Goal: Contribute content

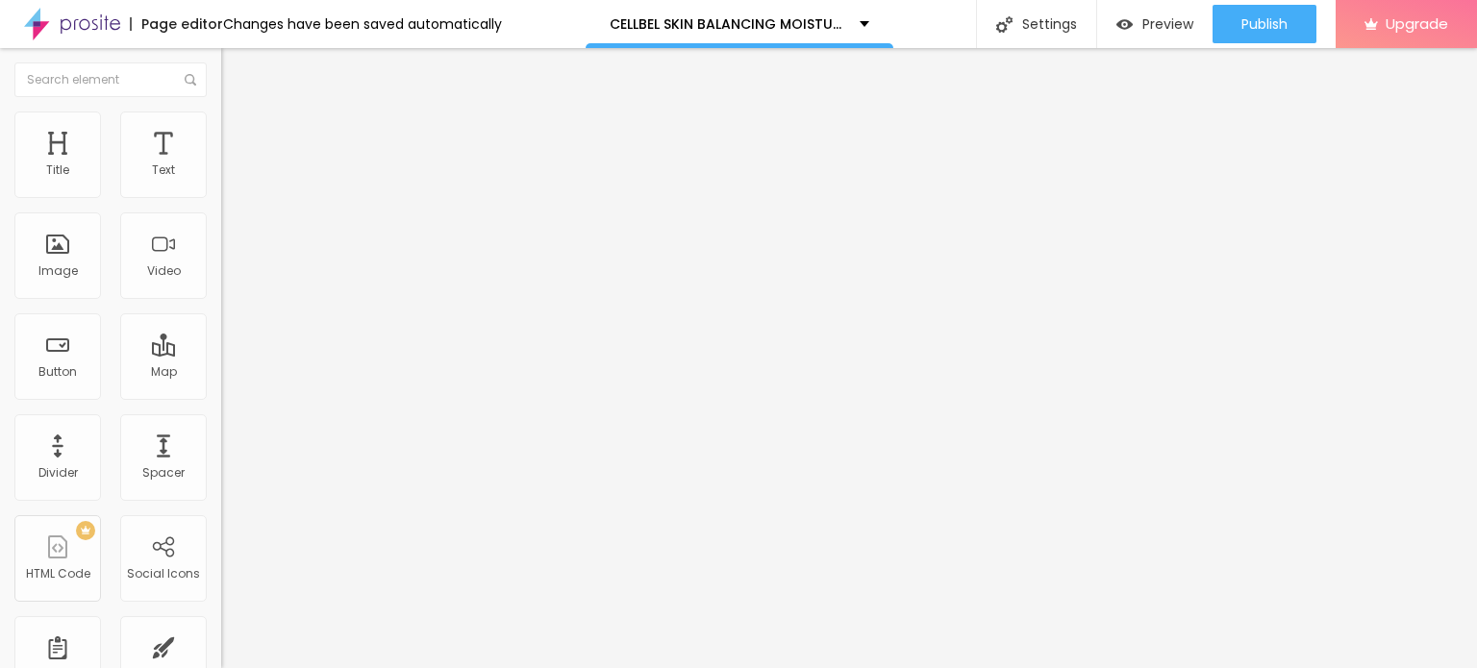
click at [221, 285] on button "button" at bounding box center [234, 274] width 27 height 20
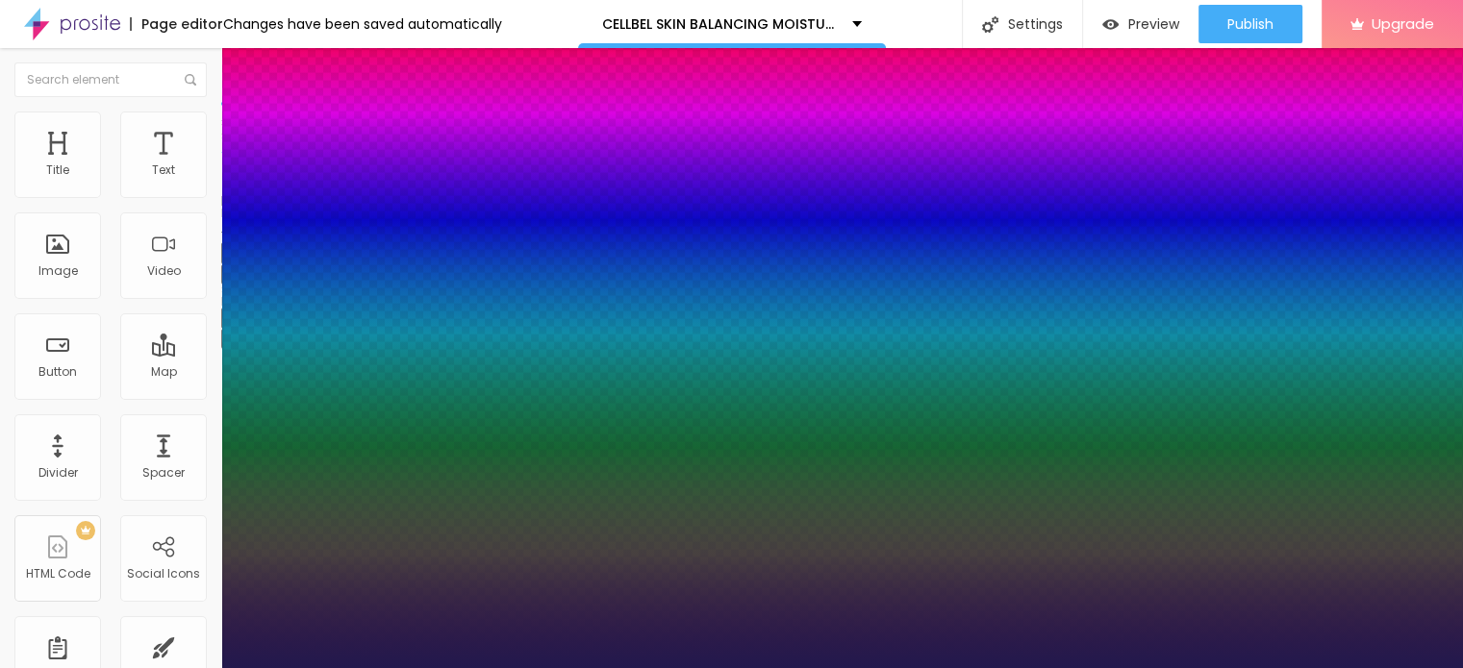
type input "1"
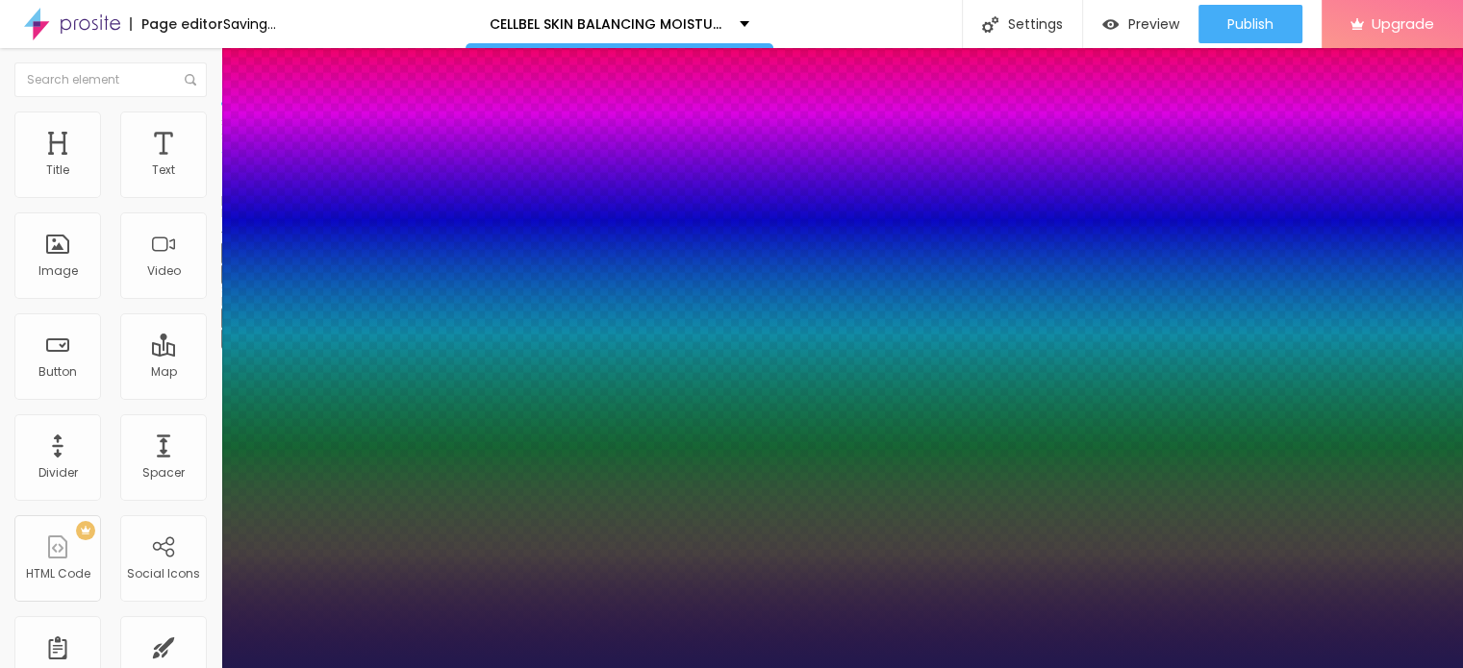
type input "16"
type input "1"
type input "24"
type input "1"
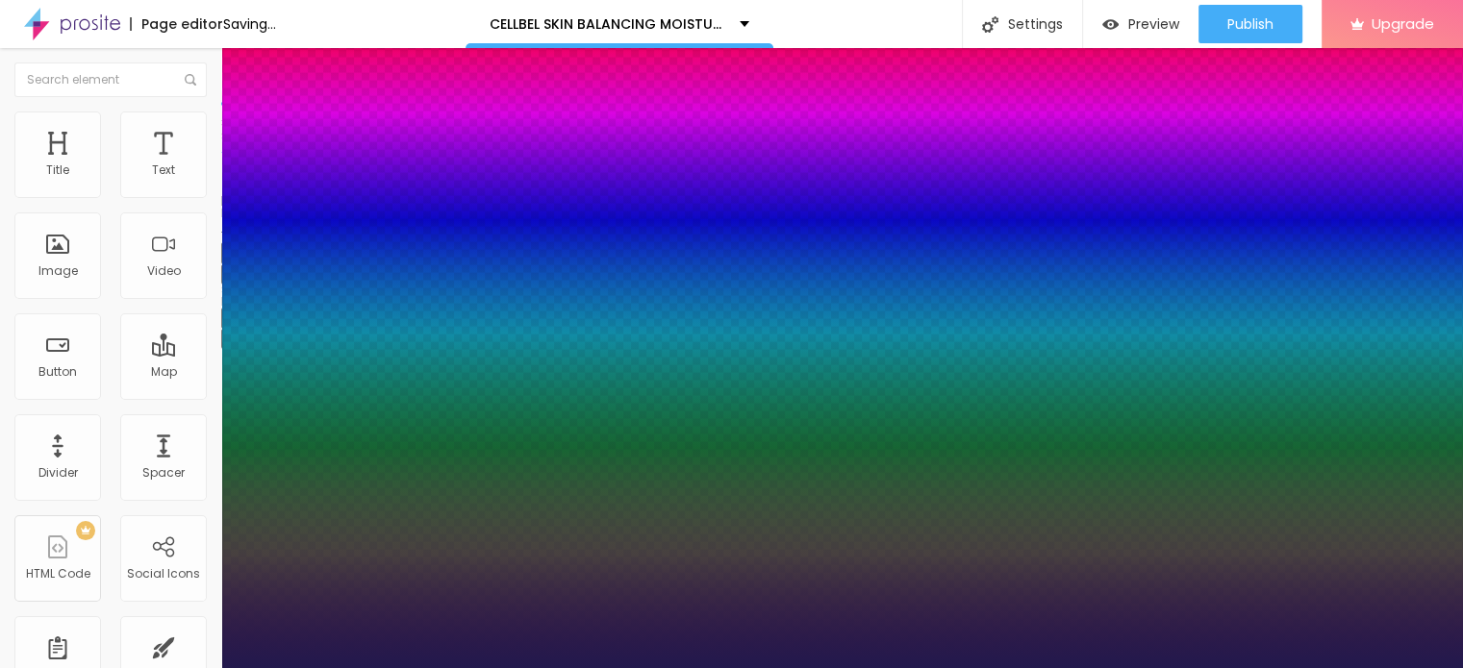
type input "25"
type input "1"
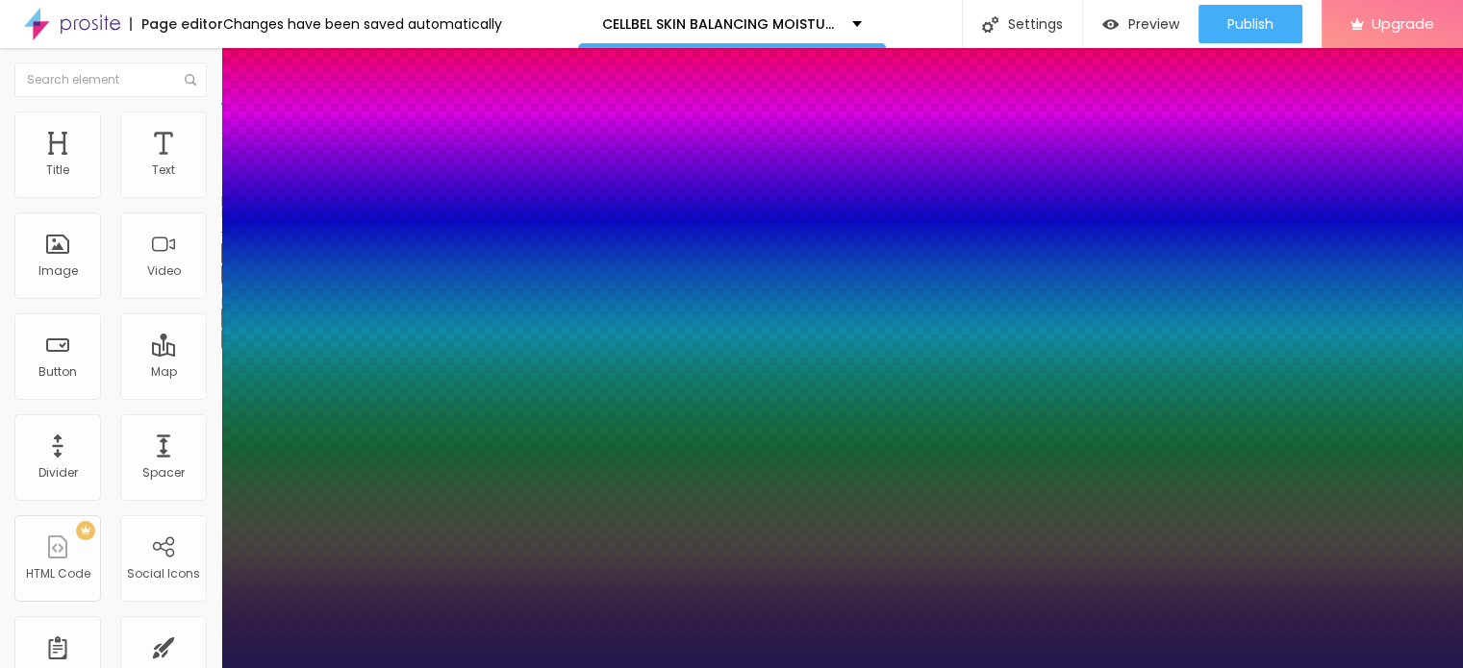
type input "26"
type input "1"
type input "27"
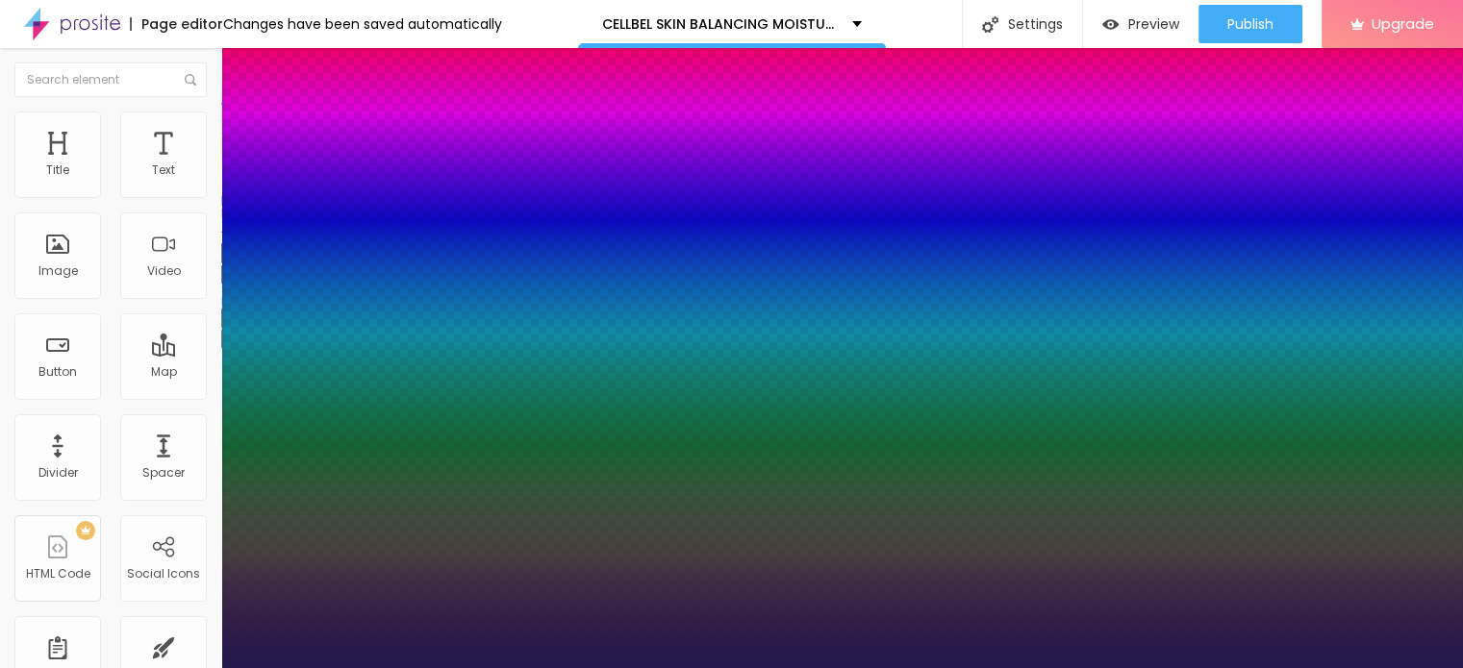
type input "1"
type input "29"
type input "1"
type input "30"
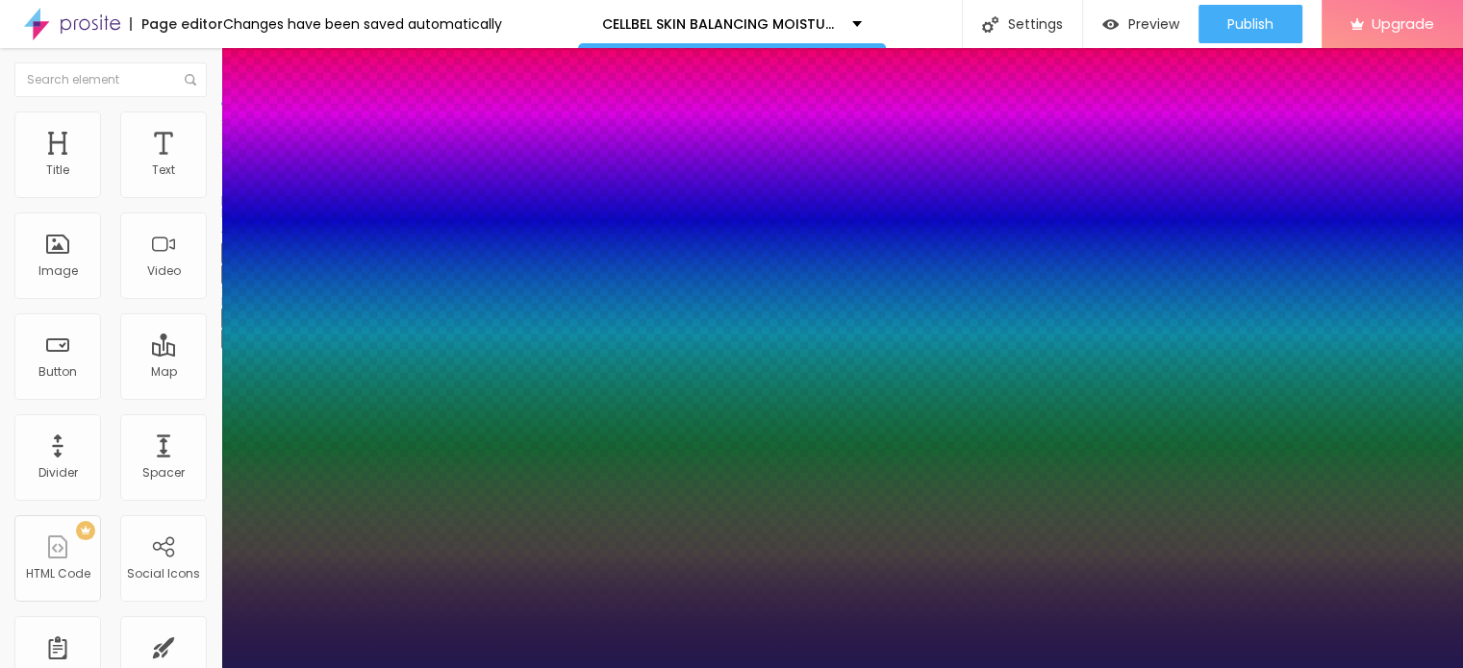
type input "30"
type input "1"
type input "29"
type input "1"
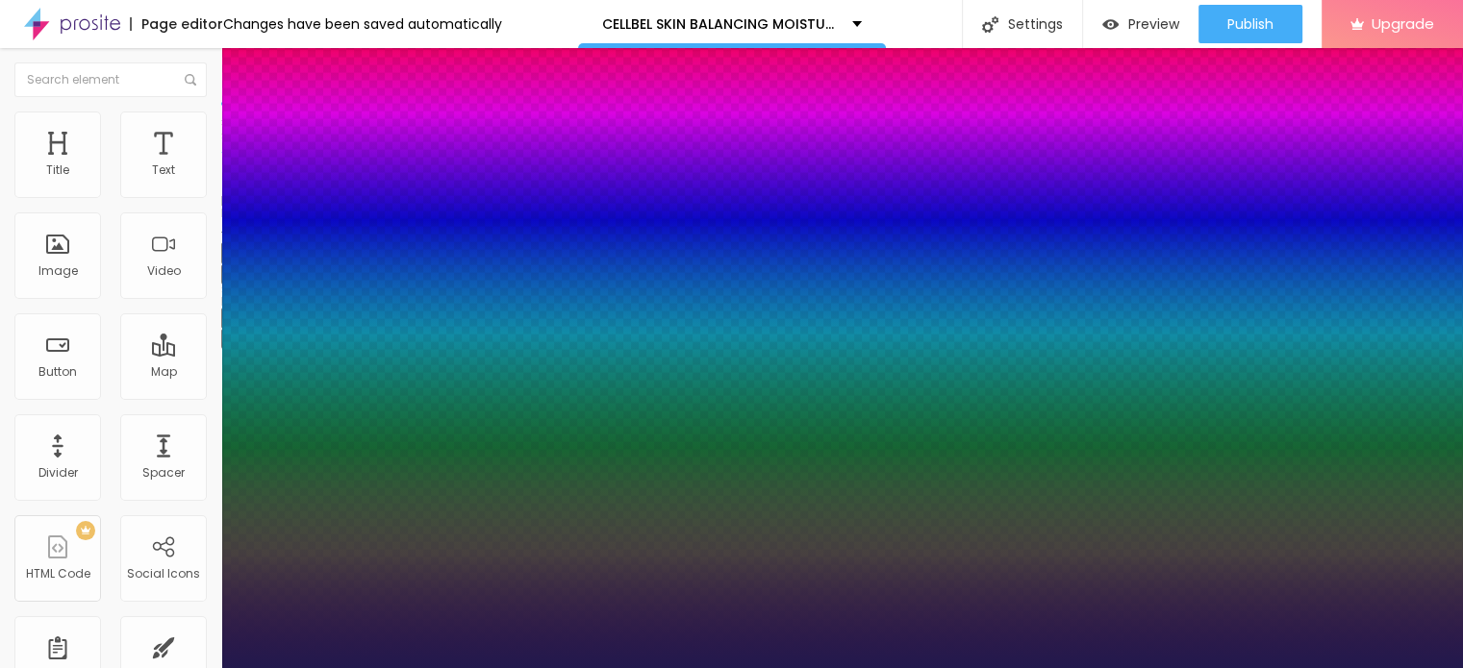
type input "28"
type input "1"
type input "27"
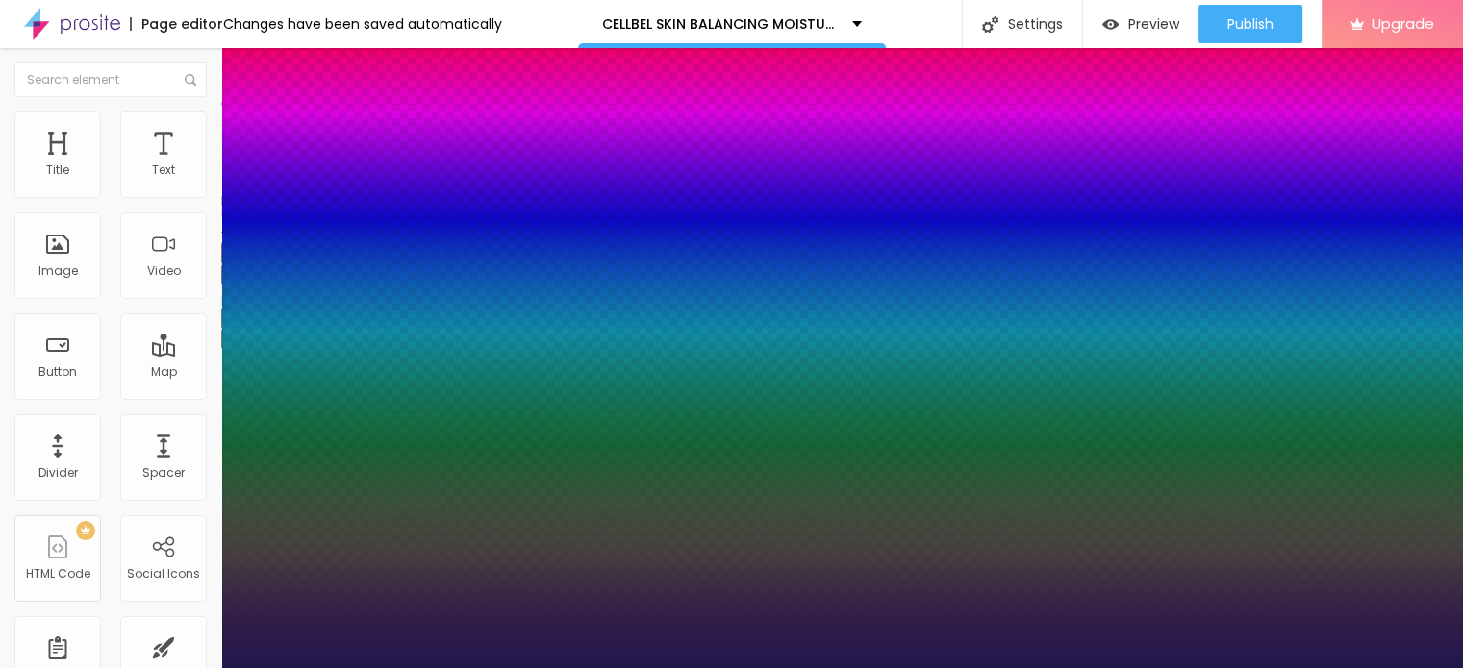
type input "1"
type input "29"
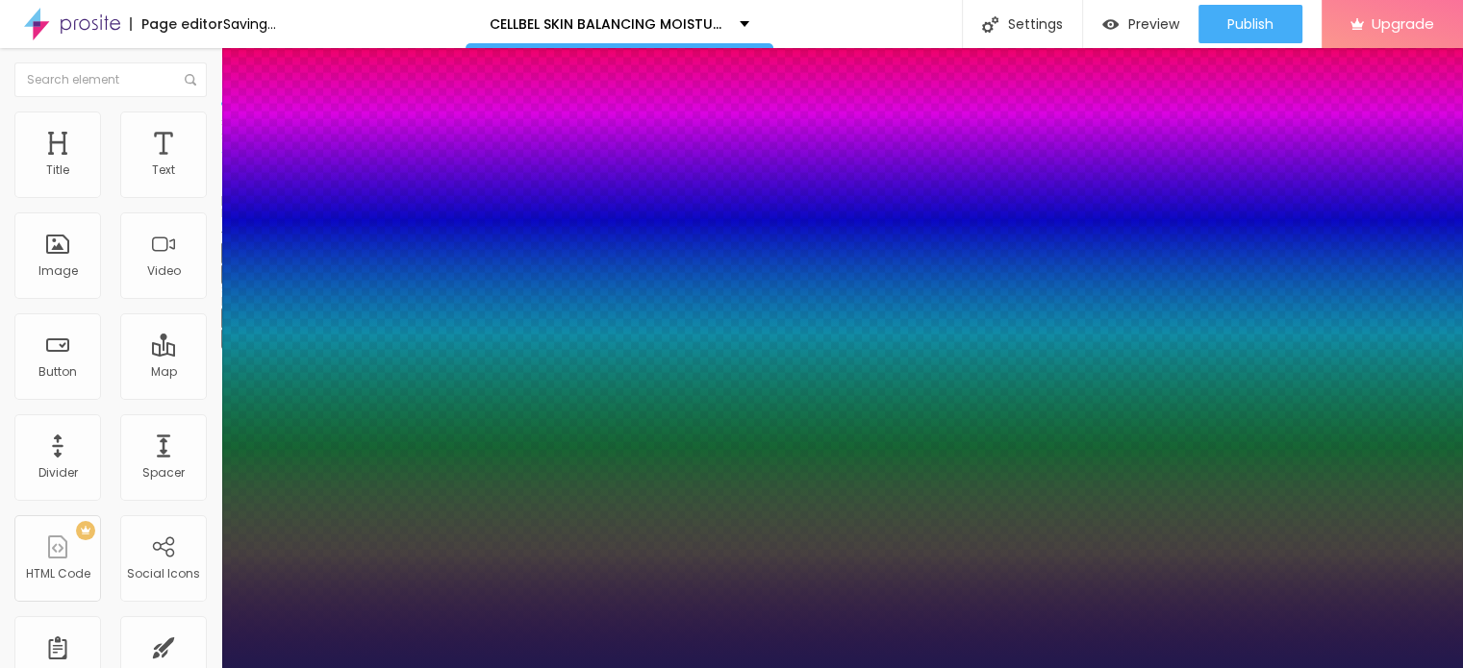
type input "1"
type input "30"
type input "1"
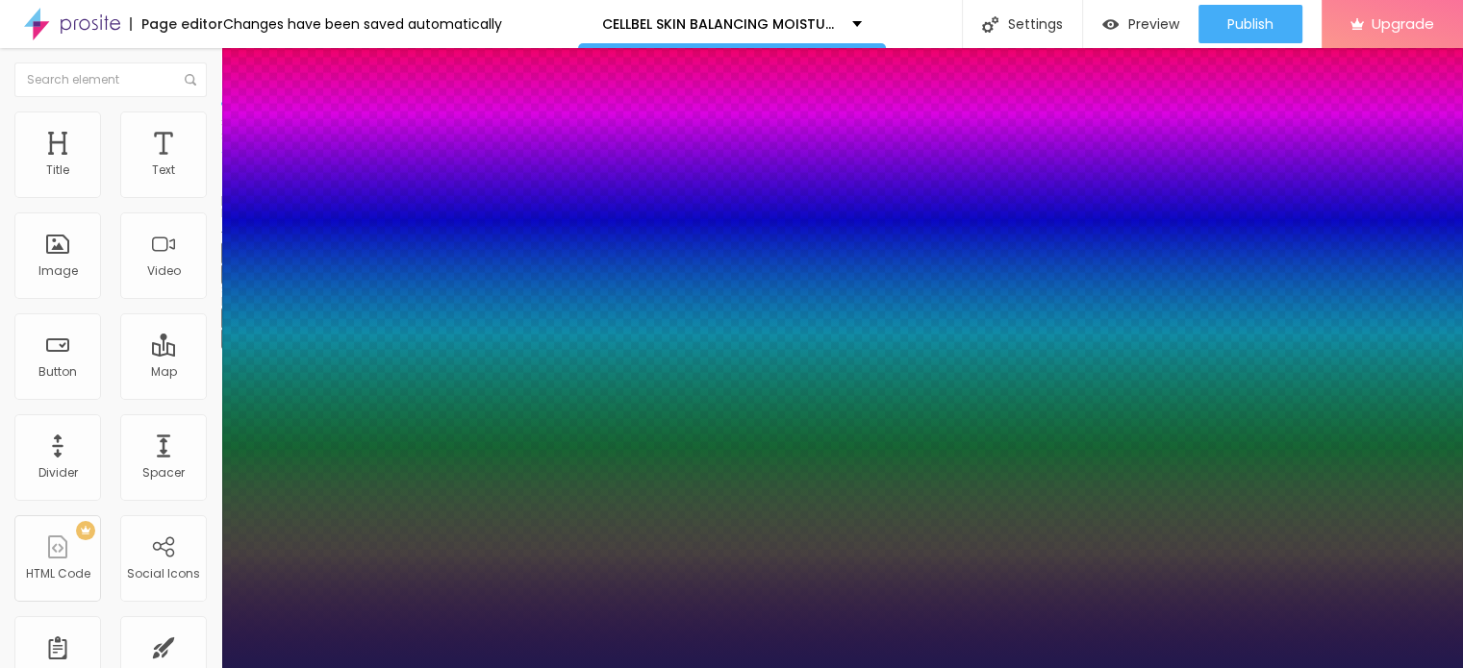
type input "29"
type input "1"
type input "28"
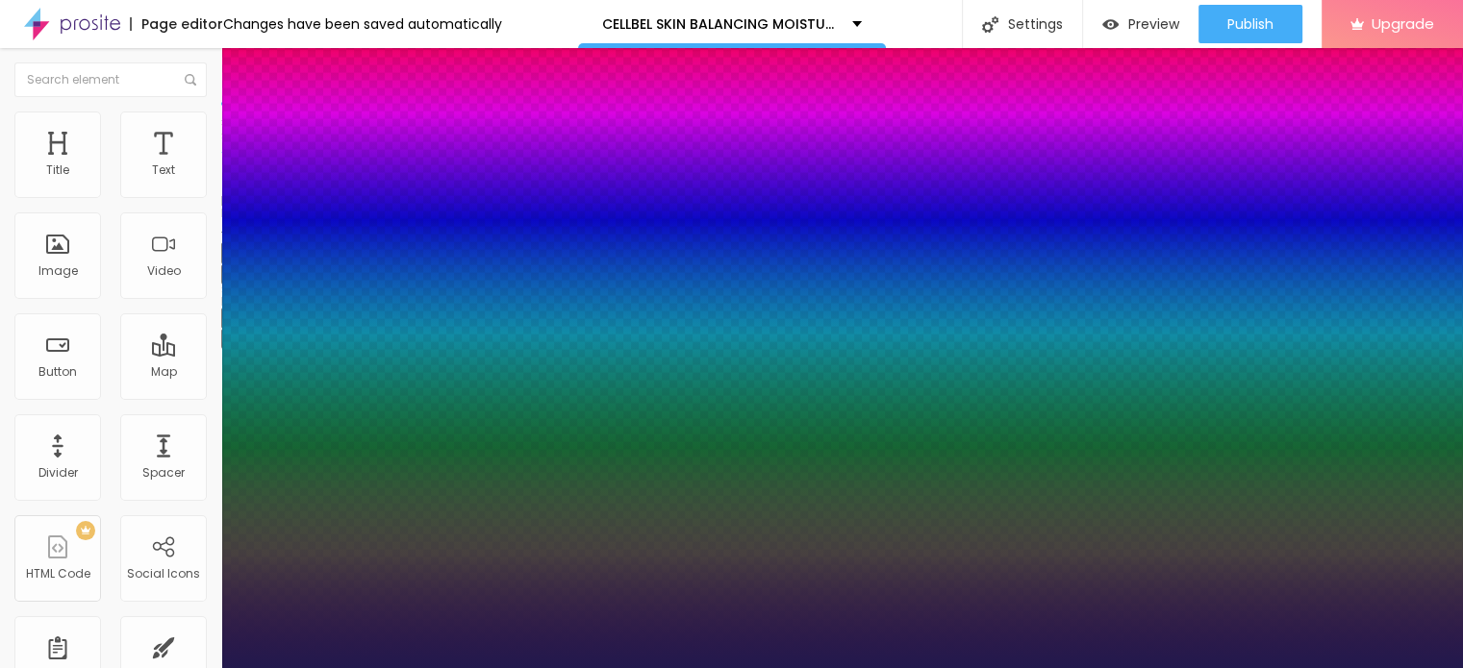
type input "1"
type input "28"
click at [895, 667] on div at bounding box center [731, 668] width 1463 height 0
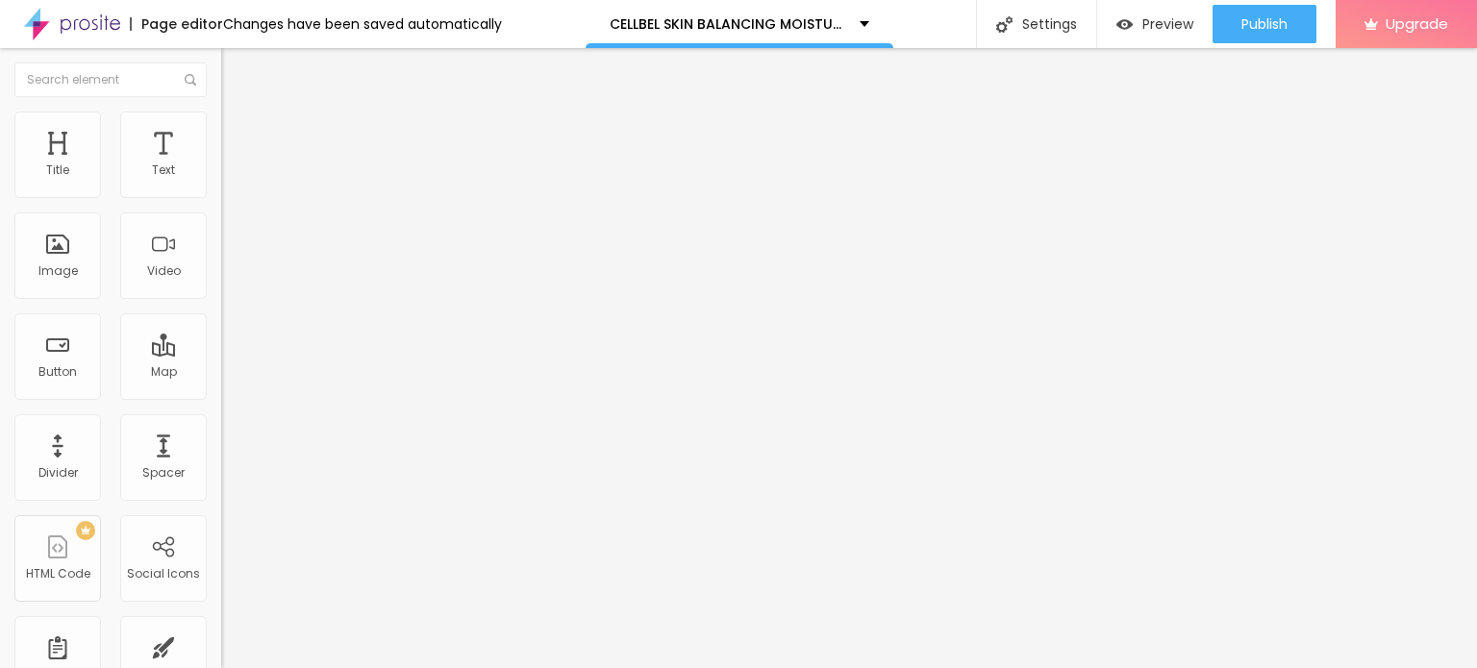
click at [221, 165] on span "Add image" at bounding box center [260, 157] width 79 height 16
click at [221, 123] on img at bounding box center [229, 120] width 17 height 17
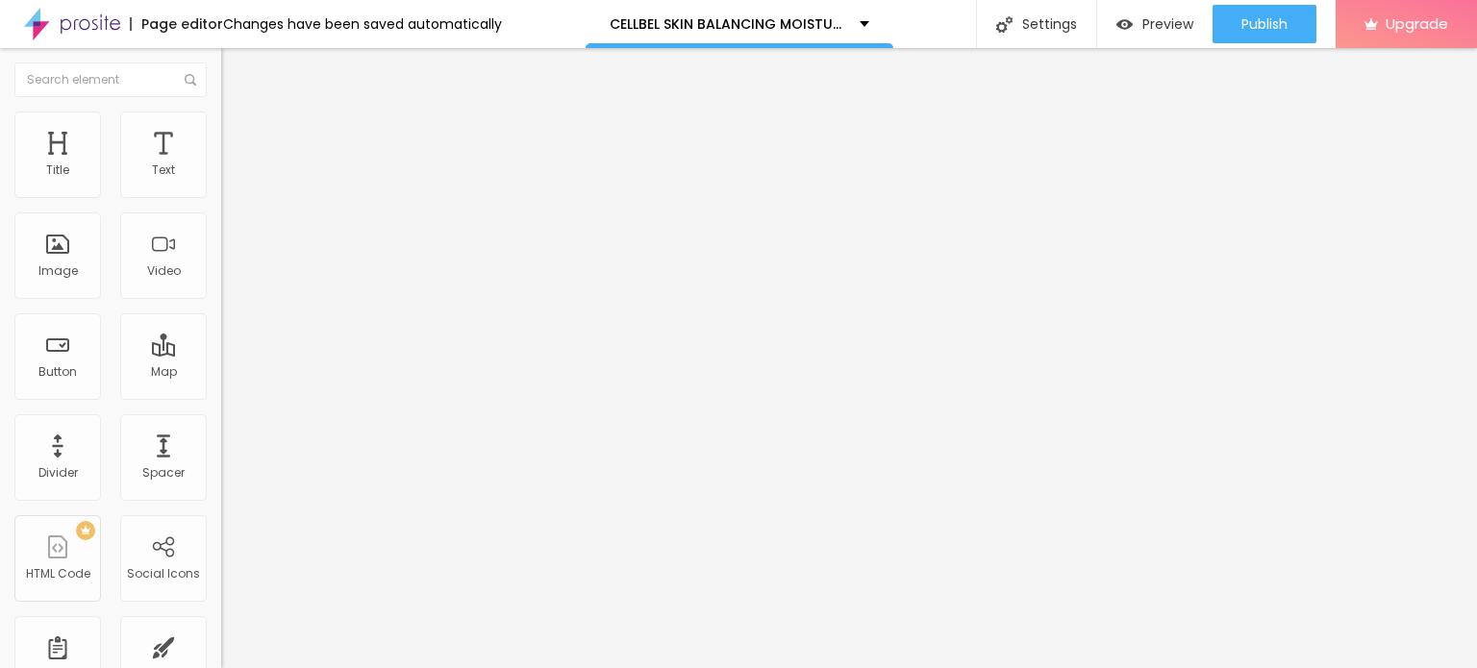
type input "95"
type input "90"
type input "85"
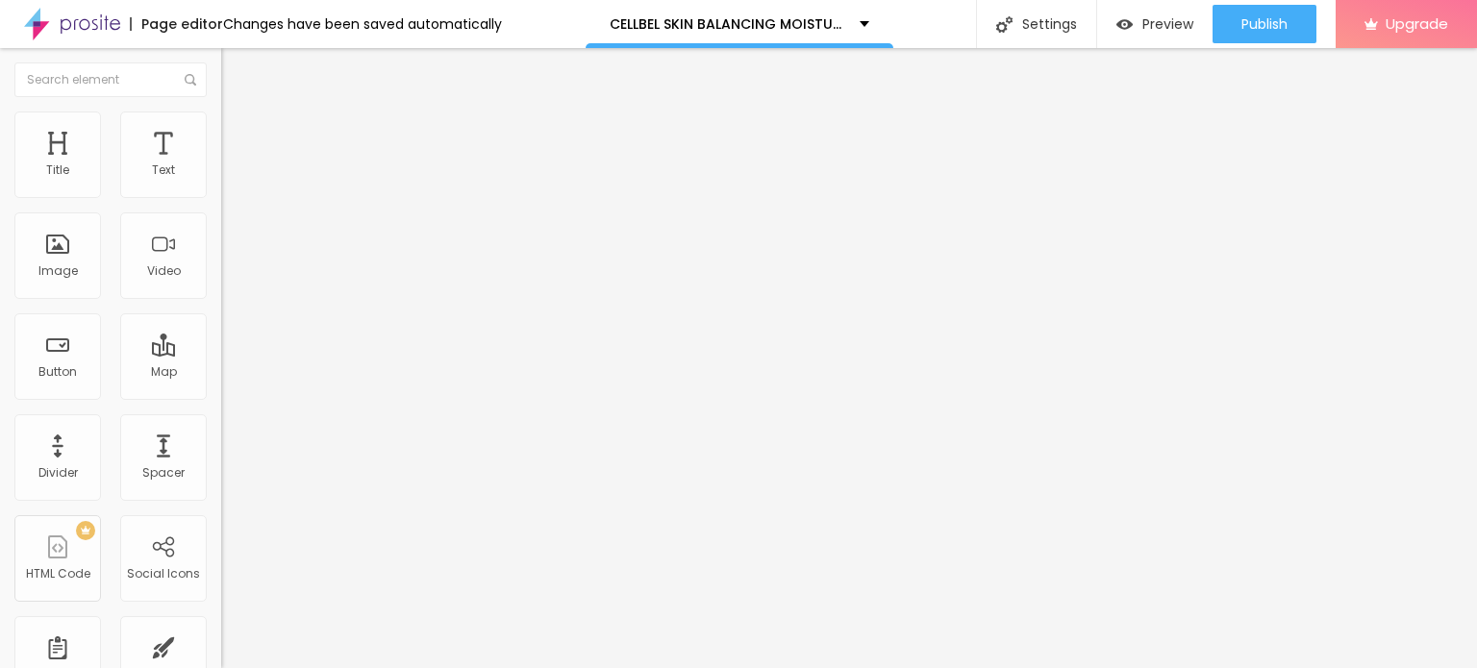
type input "85"
type input "80"
type input "75"
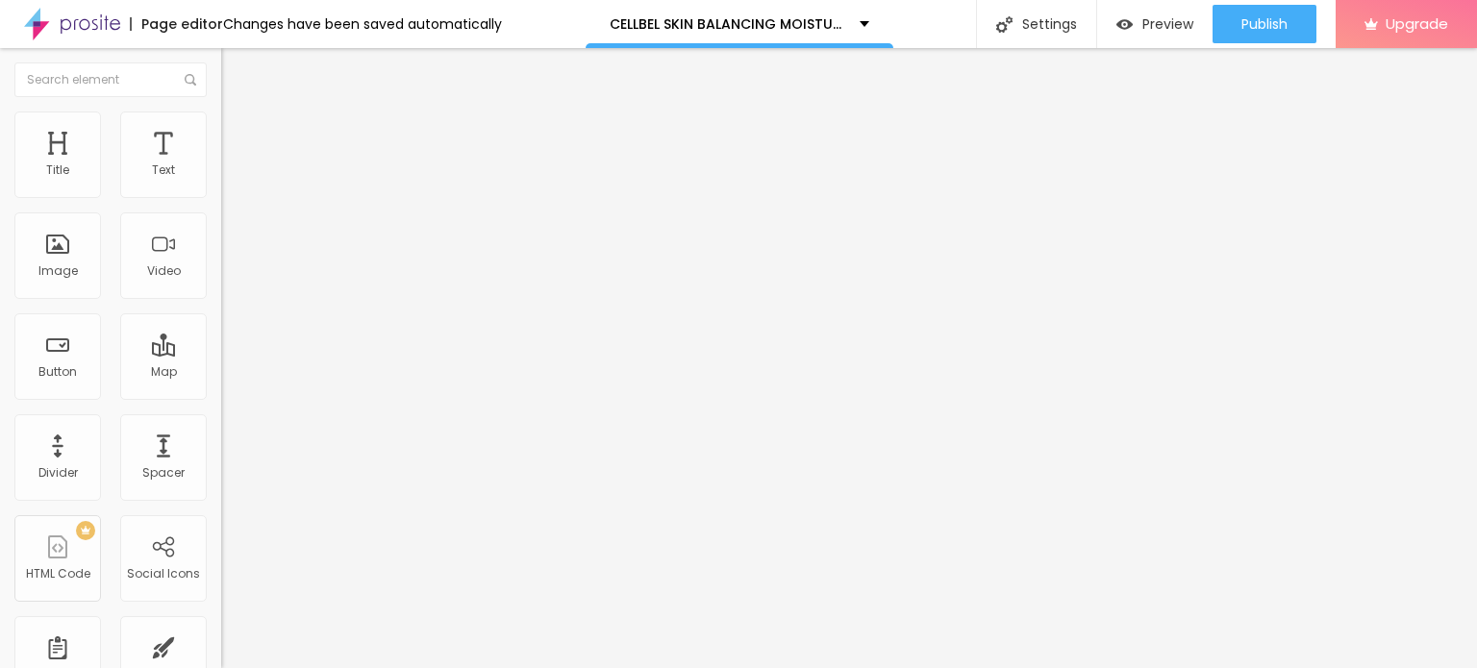
type input "70"
type input "65"
type input "60"
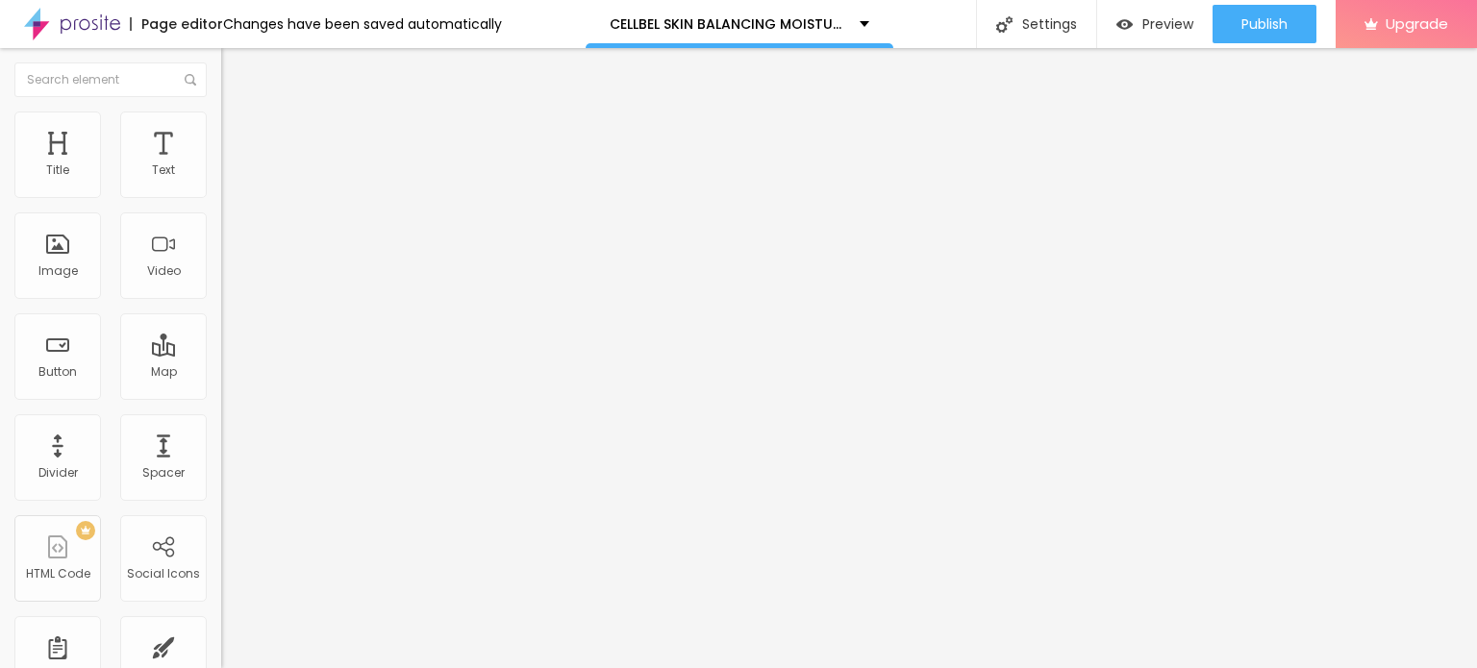
type input "60"
type input "55"
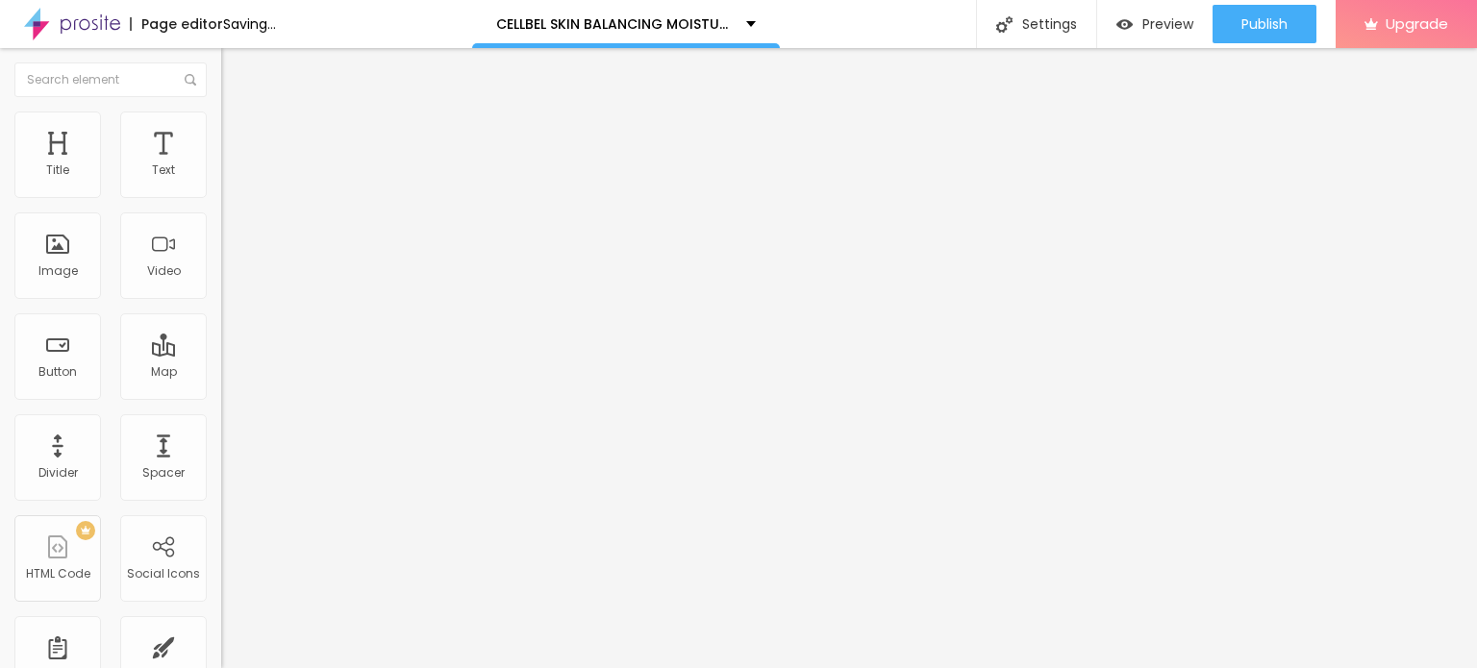
type input "50"
type input "45"
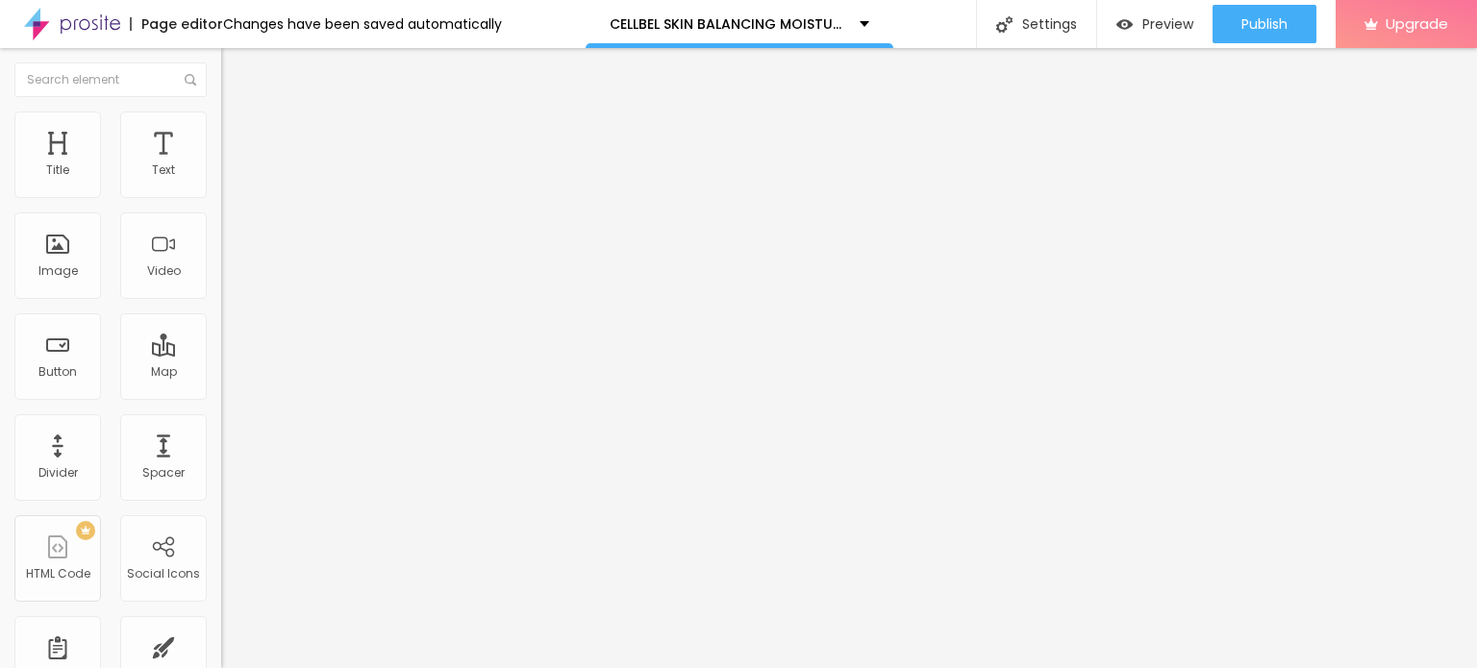
type input "40"
type input "35"
drag, startPoint x: 201, startPoint y: 204, endPoint x: 72, endPoint y: 198, distance: 129.0
type input "35"
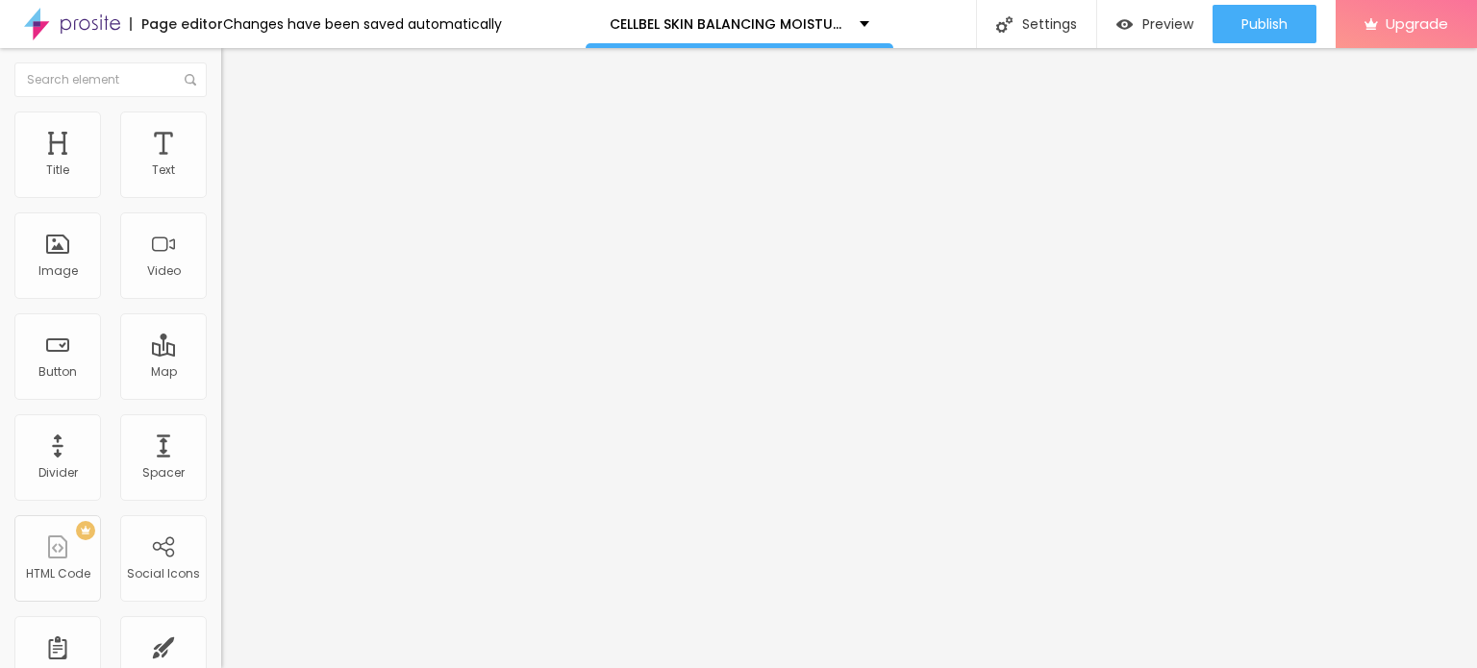
click at [221, 197] on input "range" at bounding box center [283, 189] width 124 height 15
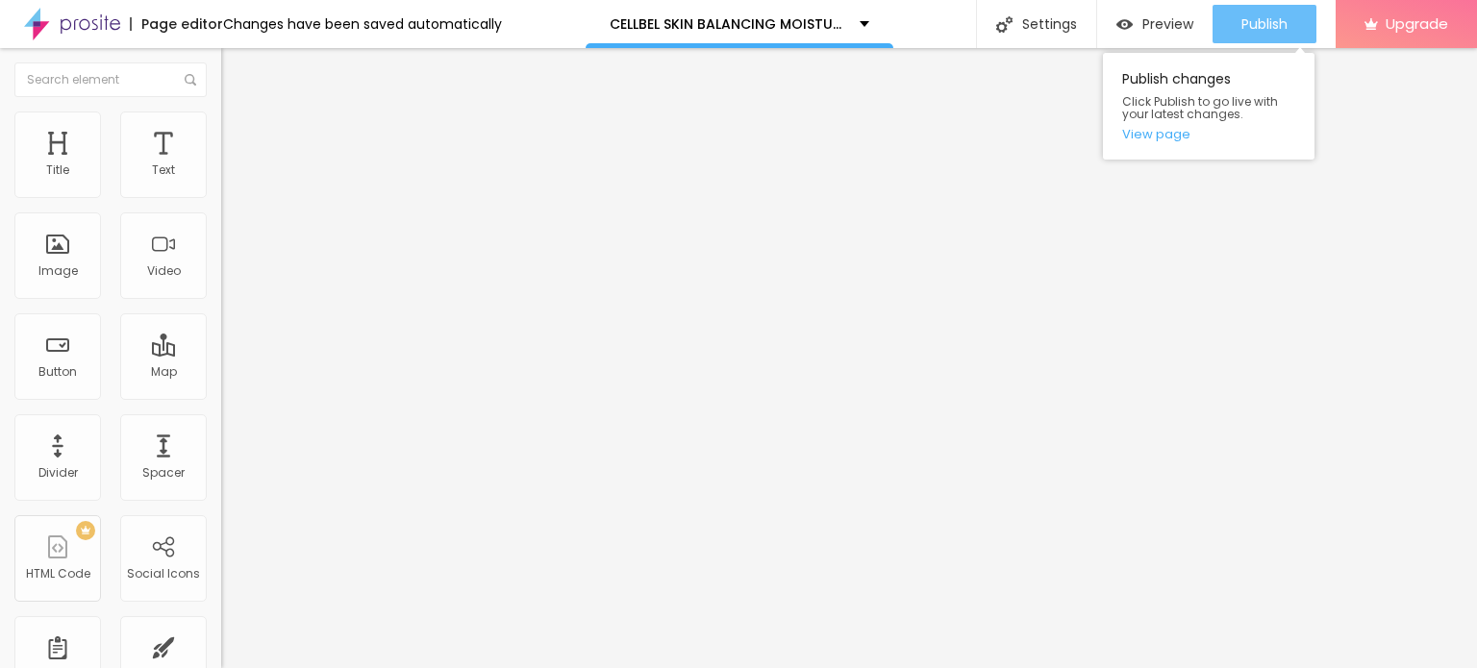
click at [1272, 26] on span "Publish" at bounding box center [1265, 23] width 46 height 15
